Goal: Use online tool/utility: Utilize a website feature to perform a specific function

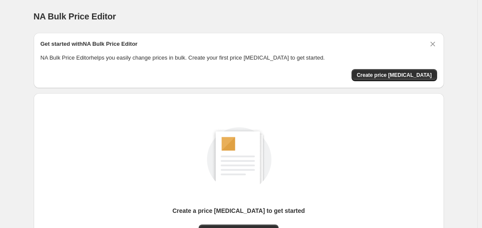
scroll to position [95, 0]
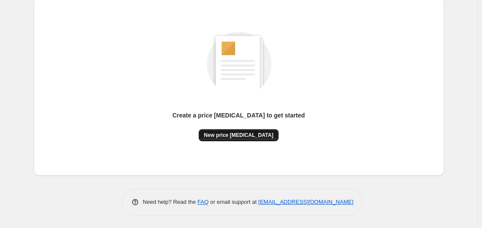
click at [254, 137] on span "New price [MEDICAL_DATA]" at bounding box center [238, 135] width 69 height 7
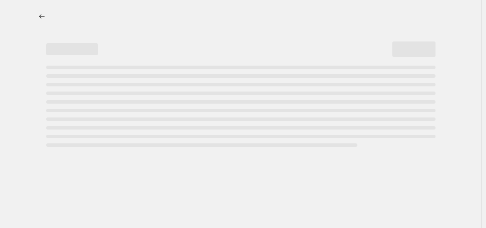
select select "percentage"
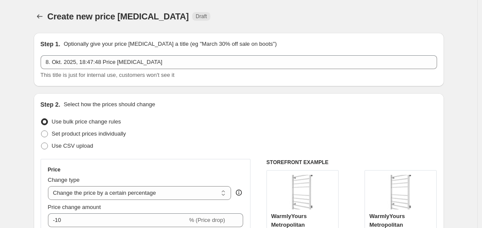
scroll to position [129, 0]
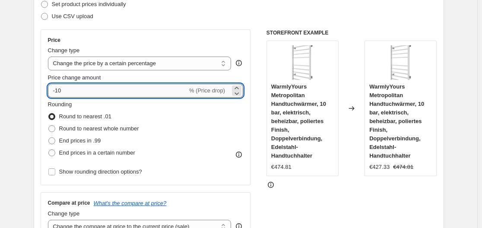
drag, startPoint x: 59, startPoint y: 93, endPoint x: 79, endPoint y: 91, distance: 20.9
click at [79, 91] on input "-10" at bounding box center [117, 91] width 139 height 14
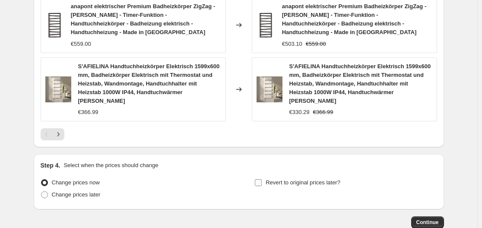
scroll to position [727, 0]
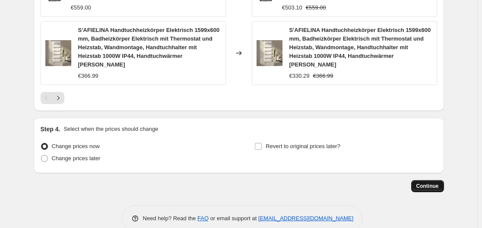
type input "-30"
click at [430, 183] on span "Continue" at bounding box center [427, 186] width 22 height 7
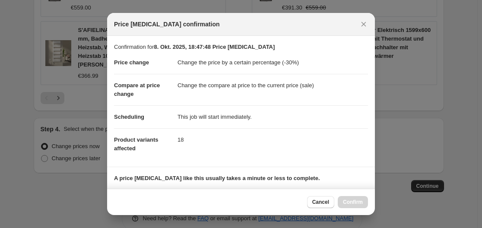
scroll to position [135, 0]
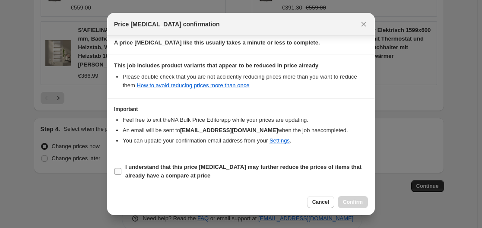
drag, startPoint x: 118, startPoint y: 176, endPoint x: 196, endPoint y: 172, distance: 78.2
click at [119, 176] on label "I understand that this price [MEDICAL_DATA] may further reduce the prices of it…" at bounding box center [241, 171] width 254 height 21
click at [119, 175] on input "I understand that this price [MEDICAL_DATA] may further reduce the prices of it…" at bounding box center [117, 171] width 7 height 7
checkbox input "true"
click at [350, 201] on span "Confirm" at bounding box center [353, 201] width 20 height 7
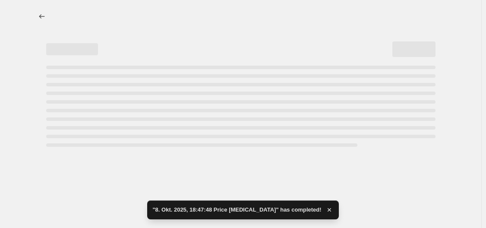
select select "percentage"
